Goal: Find contact information: Find contact information

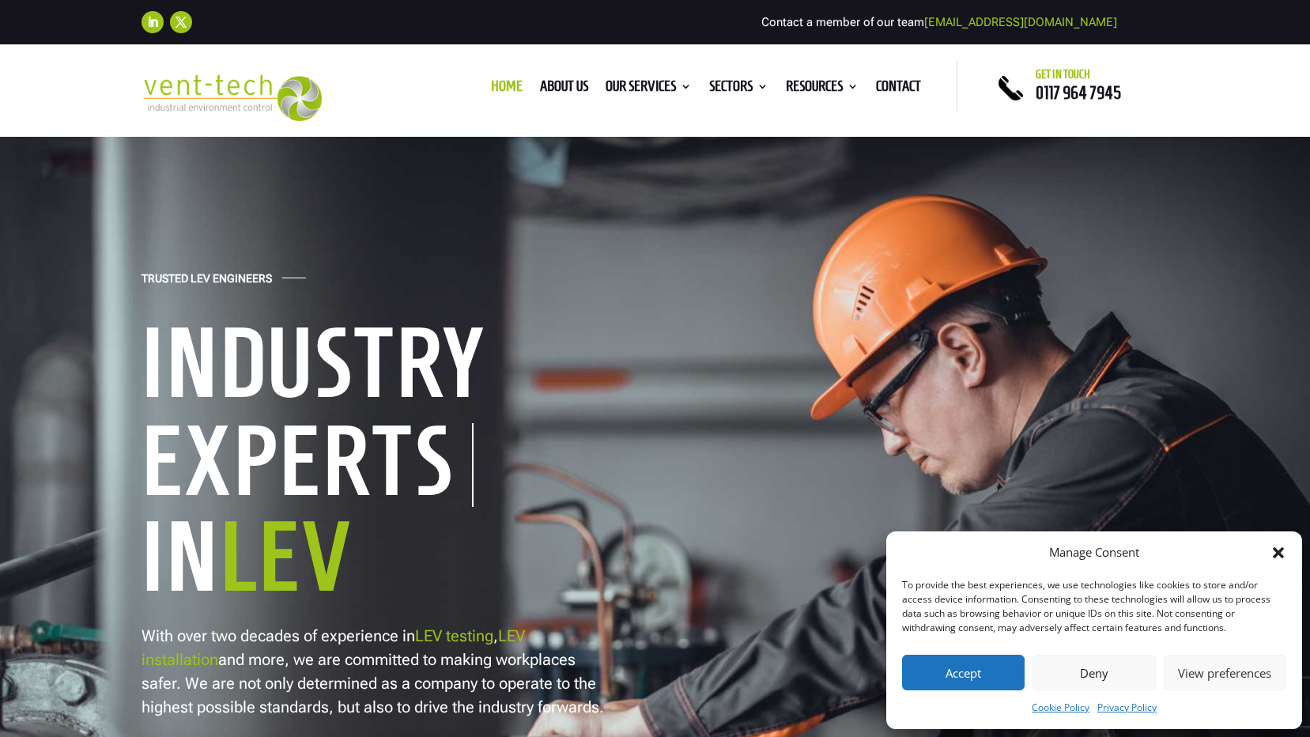
click at [1075, 668] on button "Deny" at bounding box center [1093, 672] width 123 height 36
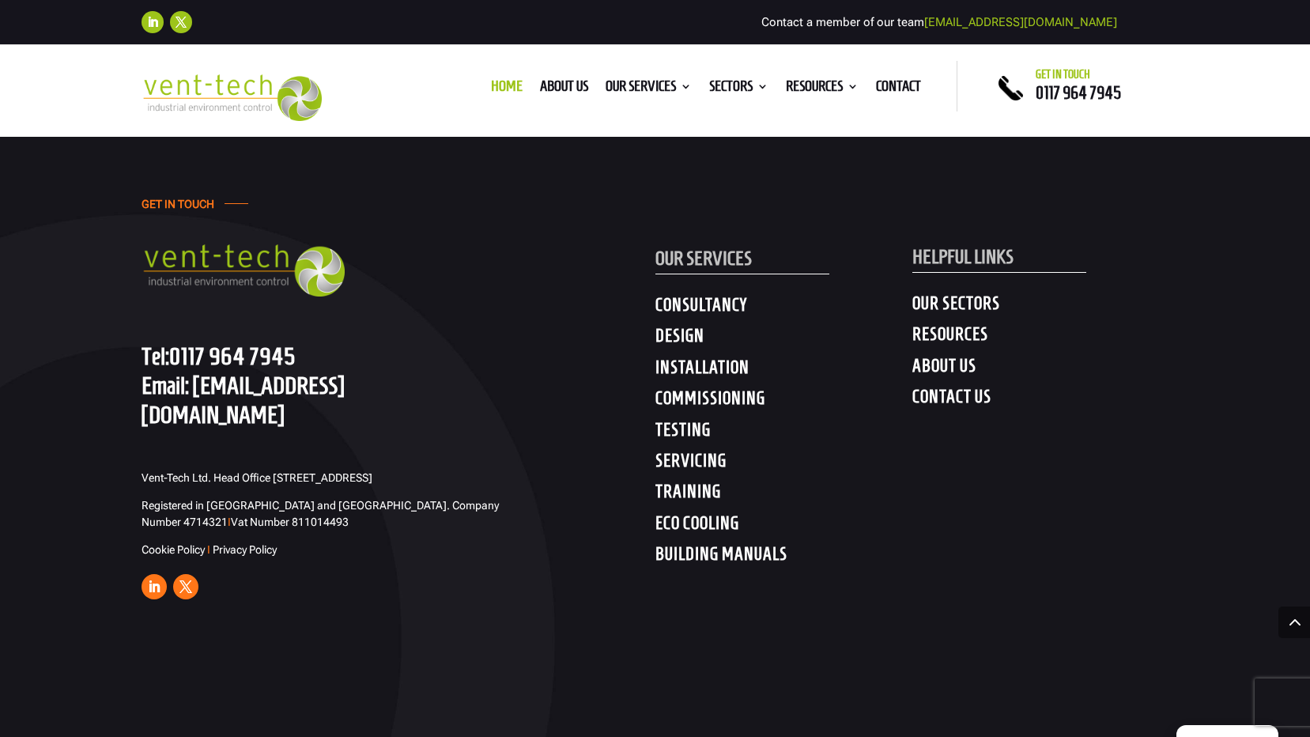
scroll to position [7876, 0]
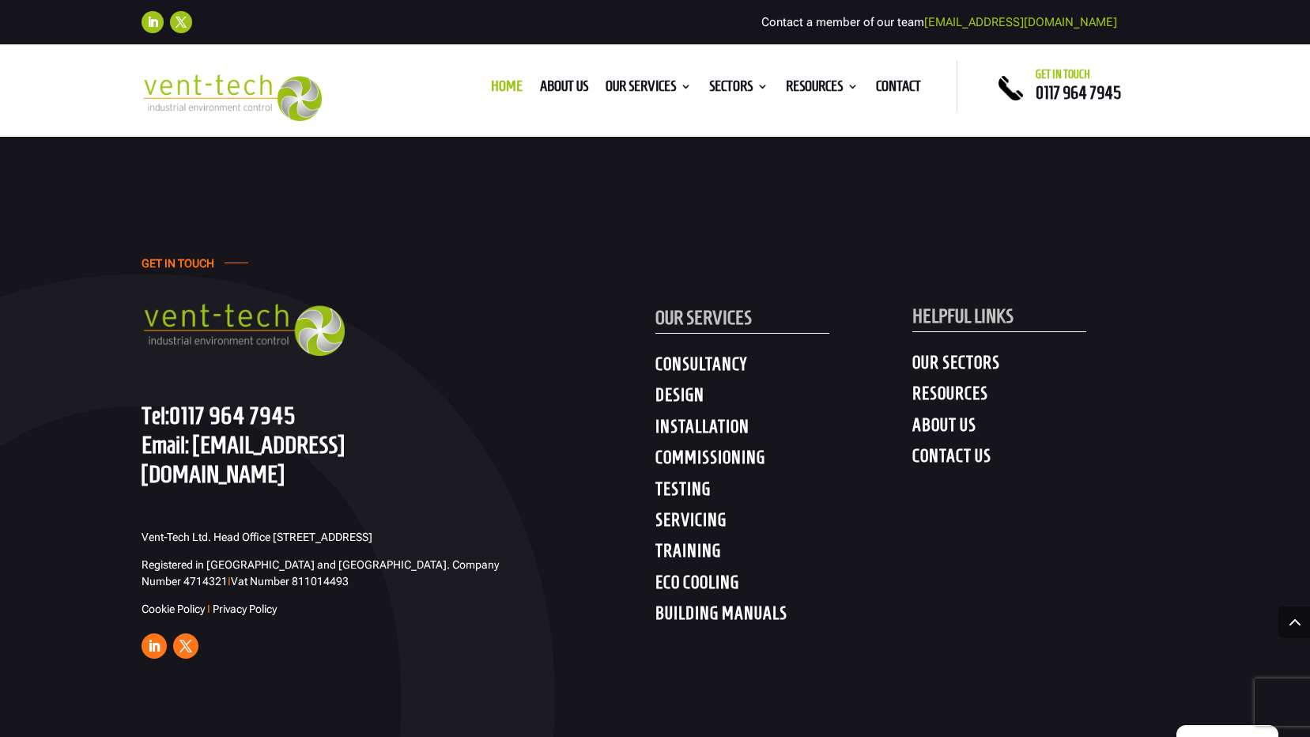
drag, startPoint x: 132, startPoint y: 505, endPoint x: 317, endPoint y: 540, distance: 188.2
click at [317, 540] on div "GET IN TOUCH Tel: [PHONE_NUMBER] Email: [EMAIL_ADDRESS][DOMAIN_NAME] Vent-Tech …" at bounding box center [655, 458] width 1310 height 745
copy span "Vent-Tech Ltd. Head Office [STREET_ADDRESS]"
click at [461, 176] on div "GET IN TOUCH Tel: [PHONE_NUMBER] Email: [EMAIL_ADDRESS][DOMAIN_NAME] Vent-Tech …" at bounding box center [655, 458] width 1310 height 745
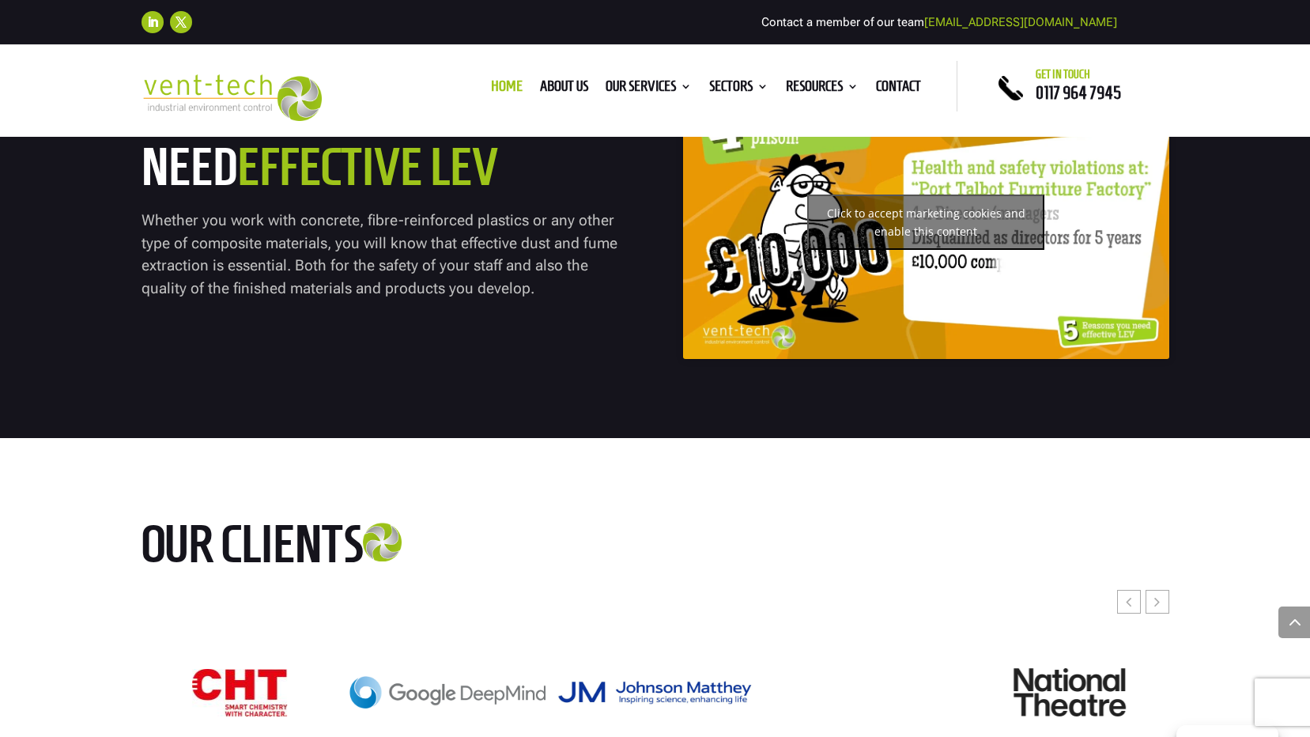
scroll to position [6532, 0]
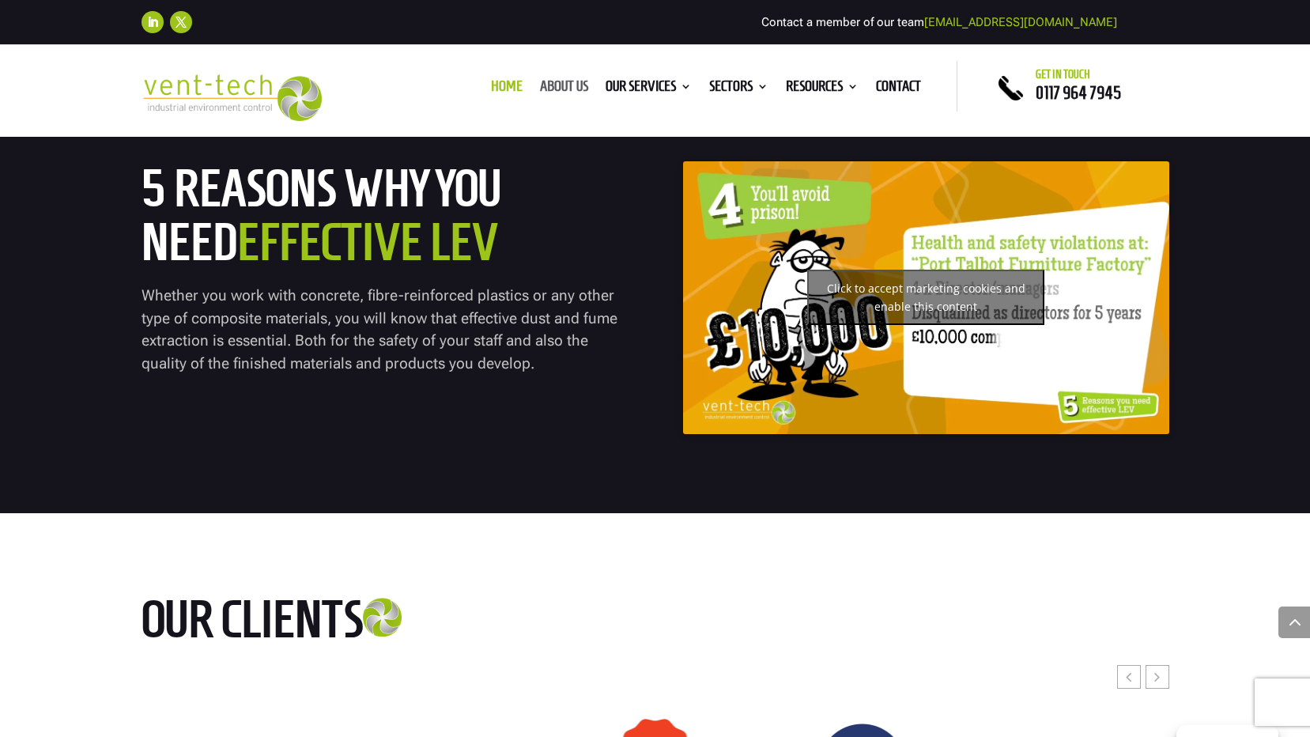
drag, startPoint x: 538, startPoint y: 74, endPoint x: 537, endPoint y: 82, distance: 8.7
click at [537, 82] on div "Home About us Our Services Consultancy Design Installation Commissioning Testin…" at bounding box center [654, 86] width 604 height 51
click at [540, 83] on link "About us" at bounding box center [564, 89] width 48 height 17
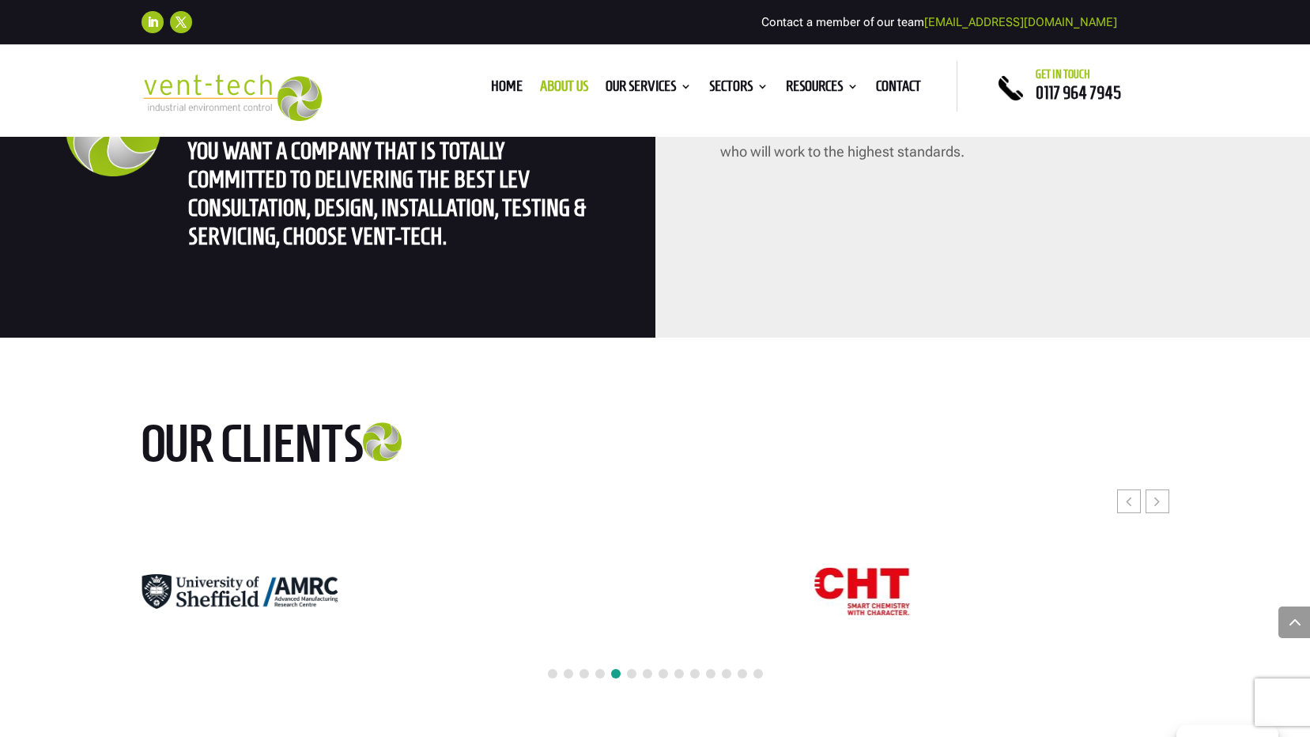
scroll to position [3762, 0]
